Goal: Book appointment/travel/reservation

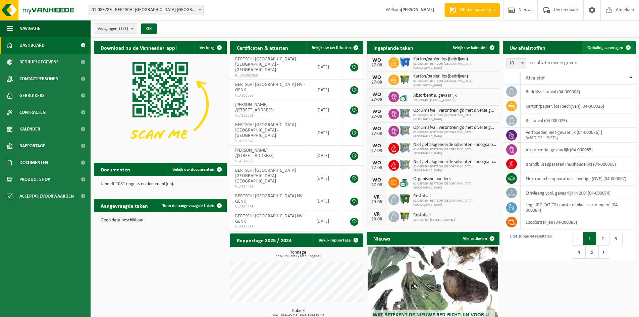
click at [600, 46] on span "Ophaling aanvragen" at bounding box center [605, 48] width 36 height 4
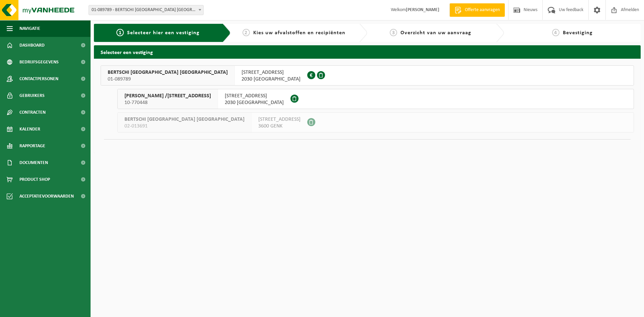
click at [241, 79] on span "2030 ANTWERPEN" at bounding box center [270, 79] width 59 height 7
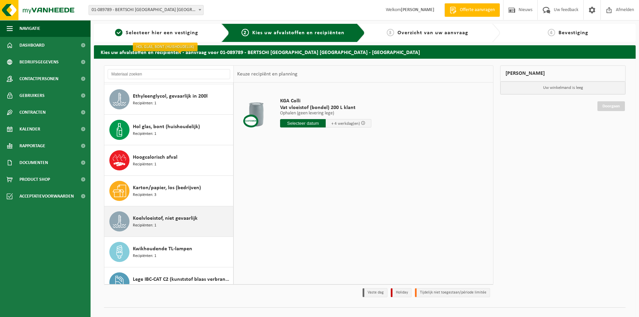
scroll to position [402, 0]
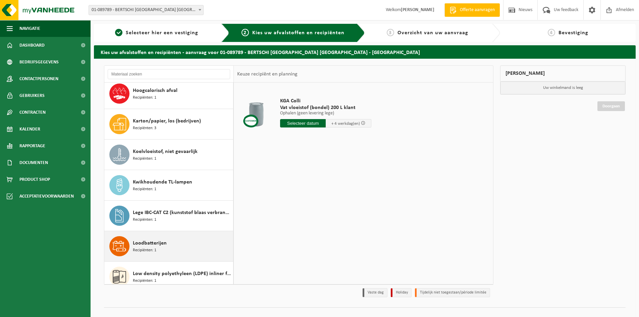
click at [142, 244] on span "Loodbatterijen" at bounding box center [150, 243] width 34 height 8
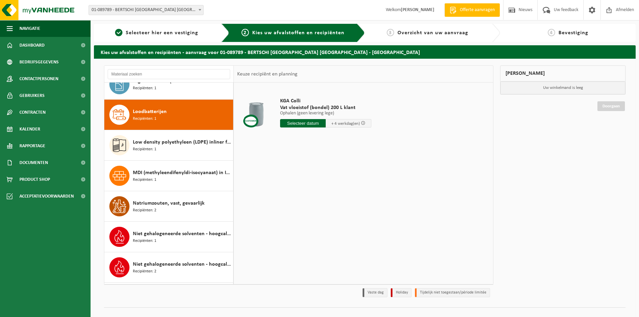
scroll to position [550, 0]
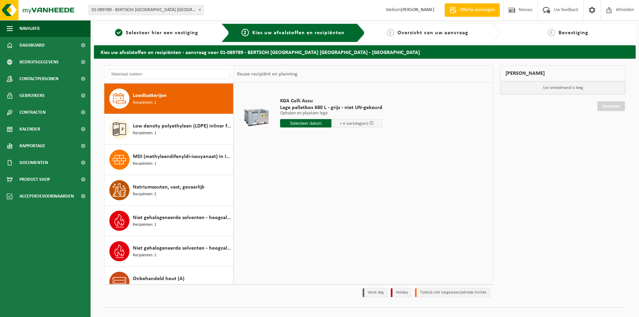
click at [295, 124] on input "text" at bounding box center [305, 123] width 51 height 8
click at [316, 204] on div "28" at bounding box center [322, 204] width 12 height 11
type input "Van 2025-08-28"
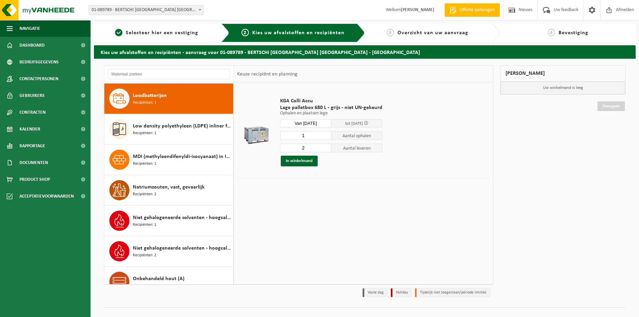
type input "1"
click at [325, 137] on input "1" at bounding box center [305, 135] width 51 height 9
type input "1"
click at [325, 149] on input "1" at bounding box center [305, 148] width 51 height 9
click at [309, 160] on button "In winkelmand" at bounding box center [299, 161] width 37 height 11
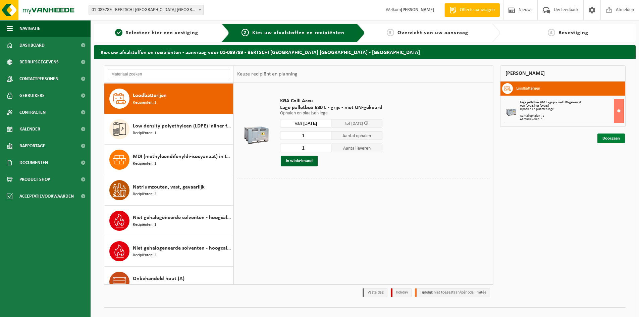
click at [601, 139] on link "Doorgaan" at bounding box center [610, 138] width 27 height 10
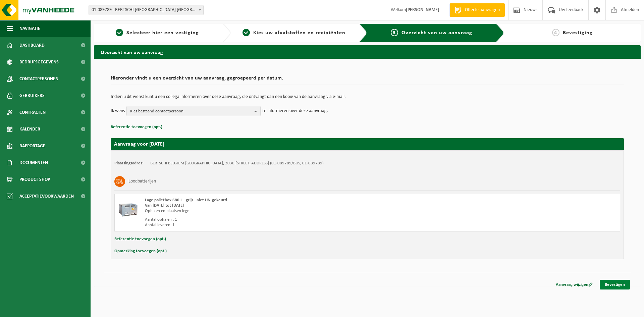
click at [606, 285] on link "Bevestigen" at bounding box center [615, 285] width 30 height 10
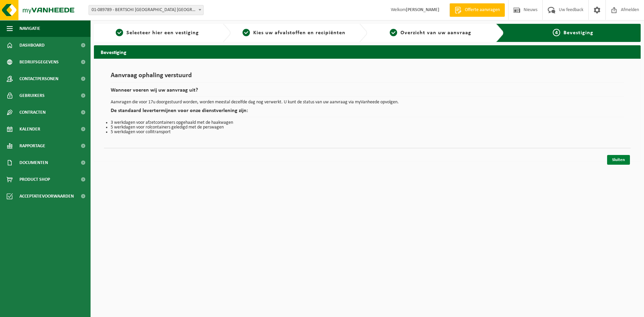
click at [620, 162] on link "Sluiten" at bounding box center [618, 160] width 23 height 10
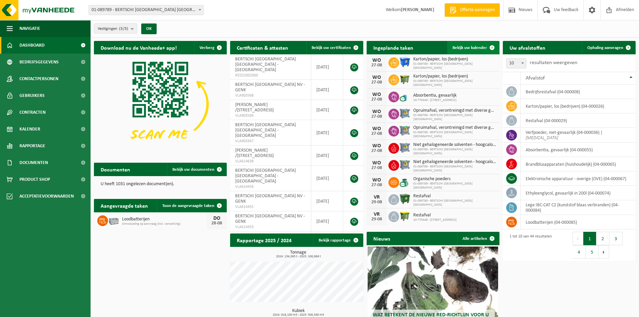
click at [465, 49] on span "Bekijk uw kalender" at bounding box center [469, 48] width 35 height 4
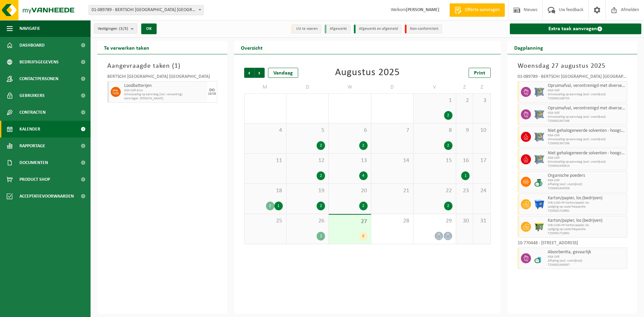
click at [345, 202] on div "2" at bounding box center [349, 206] width 35 height 9
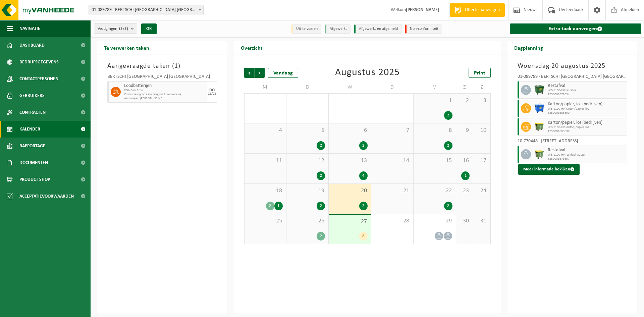
click at [349, 229] on div "27 8" at bounding box center [350, 229] width 42 height 29
